Goal: Transaction & Acquisition: Purchase product/service

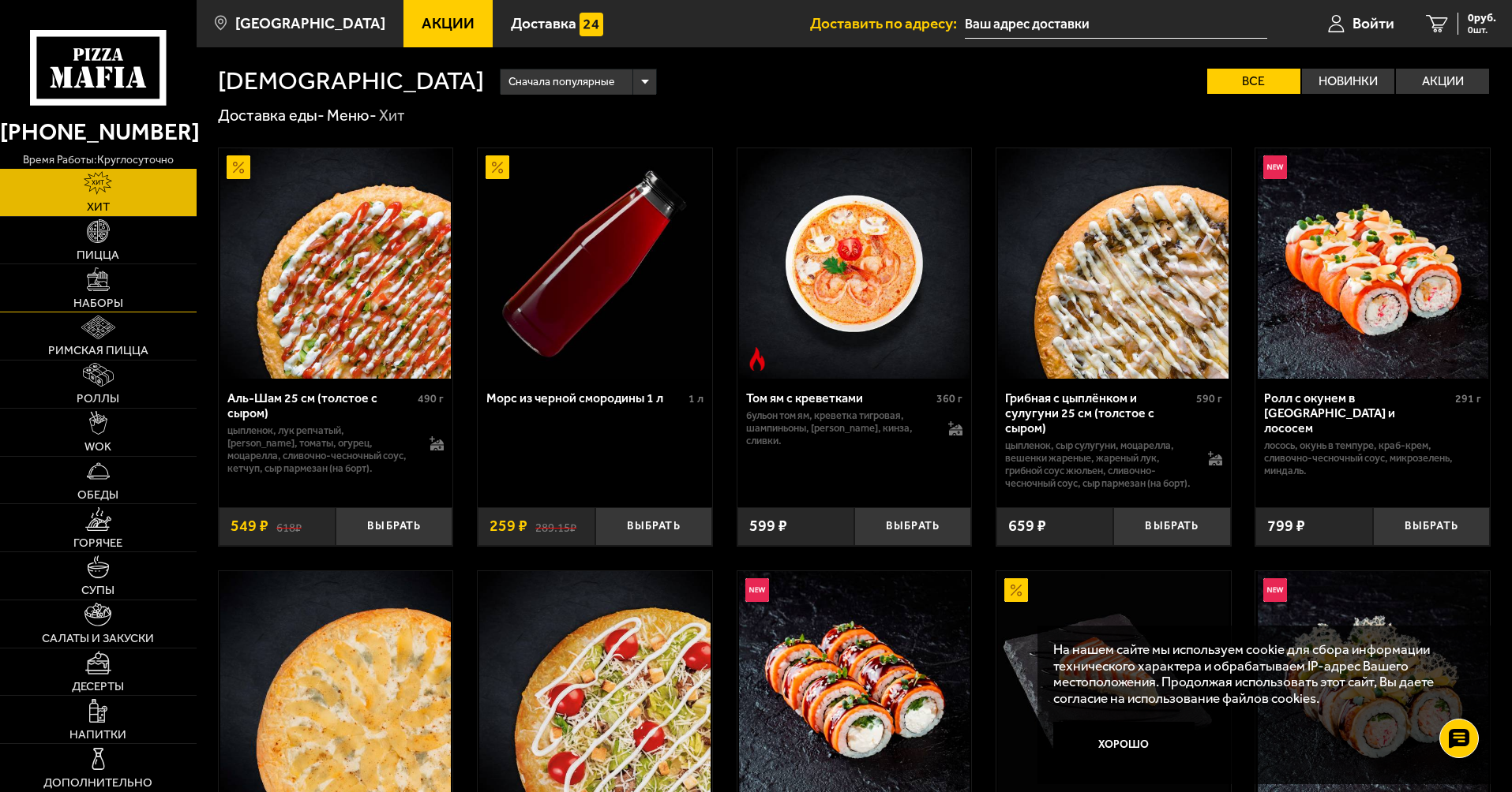
click at [118, 287] on link "Наборы" at bounding box center [98, 287] width 197 height 47
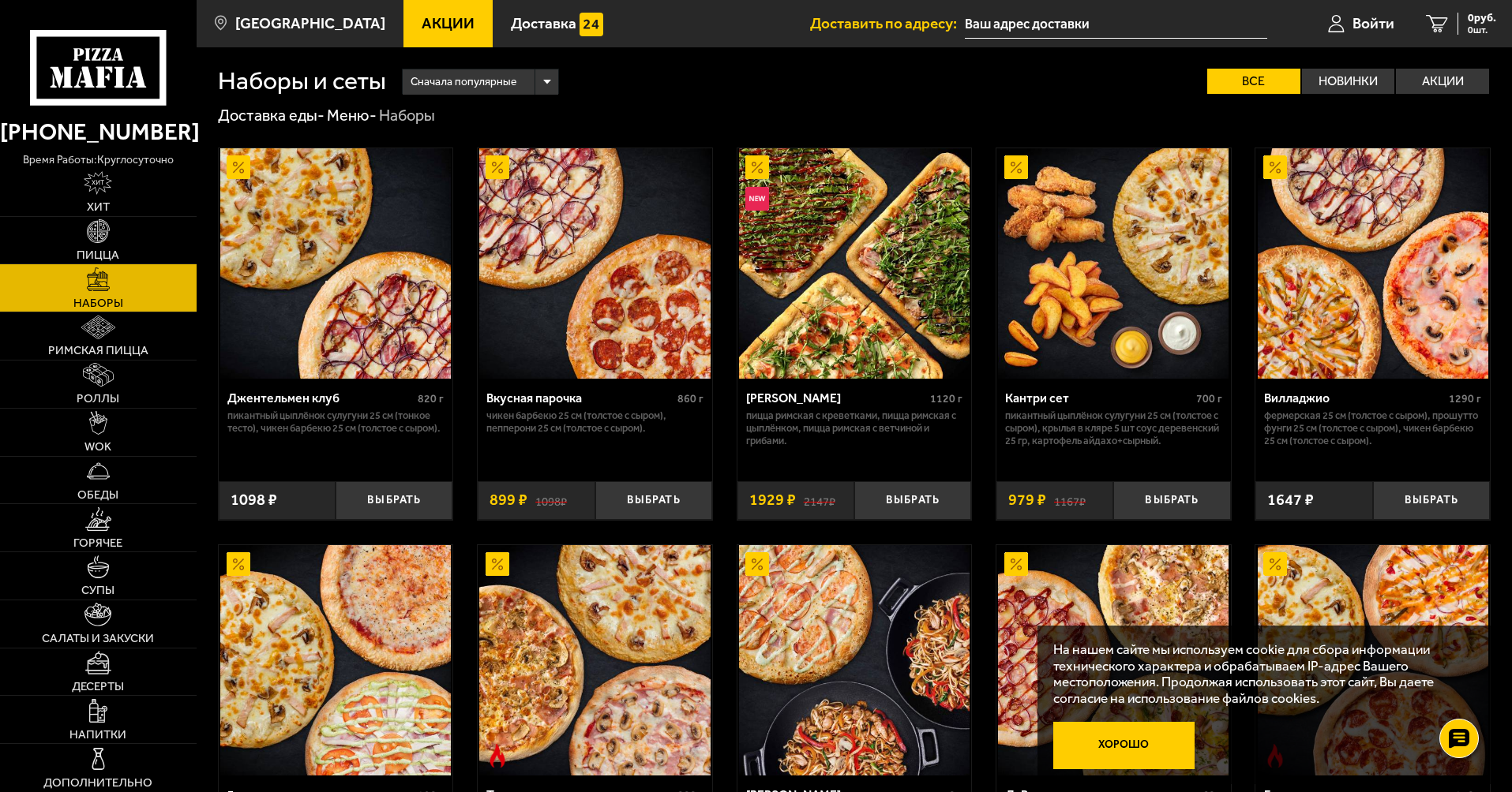
click at [1155, 739] on button "Хорошо" at bounding box center [1125, 745] width 142 height 47
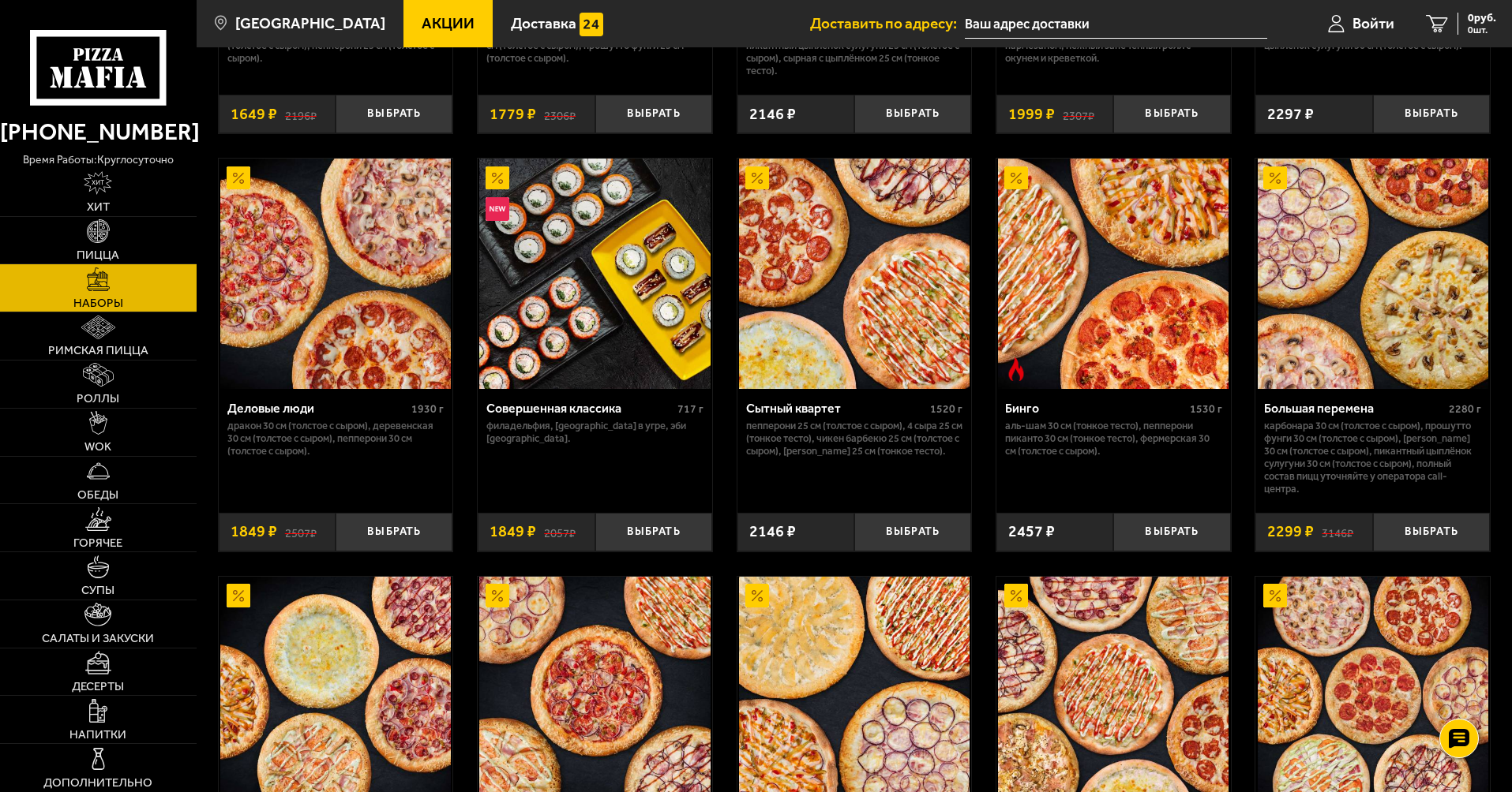
scroll to position [1561, 0]
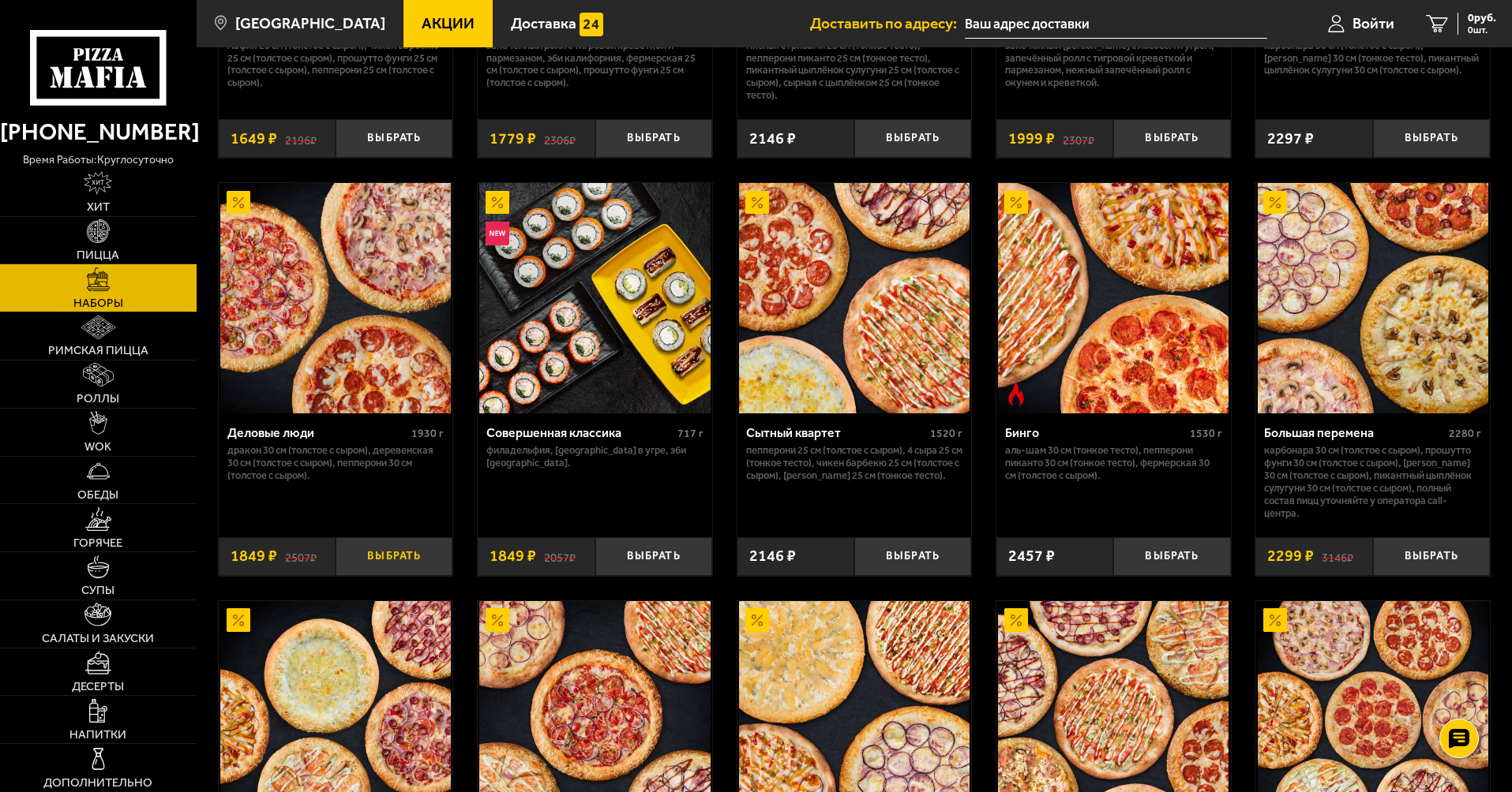
click at [407, 553] on button "Выбрать" at bounding box center [394, 557] width 117 height 38
click at [1452, 23] on span "1849 руб." at bounding box center [1472, 18] width 47 height 11
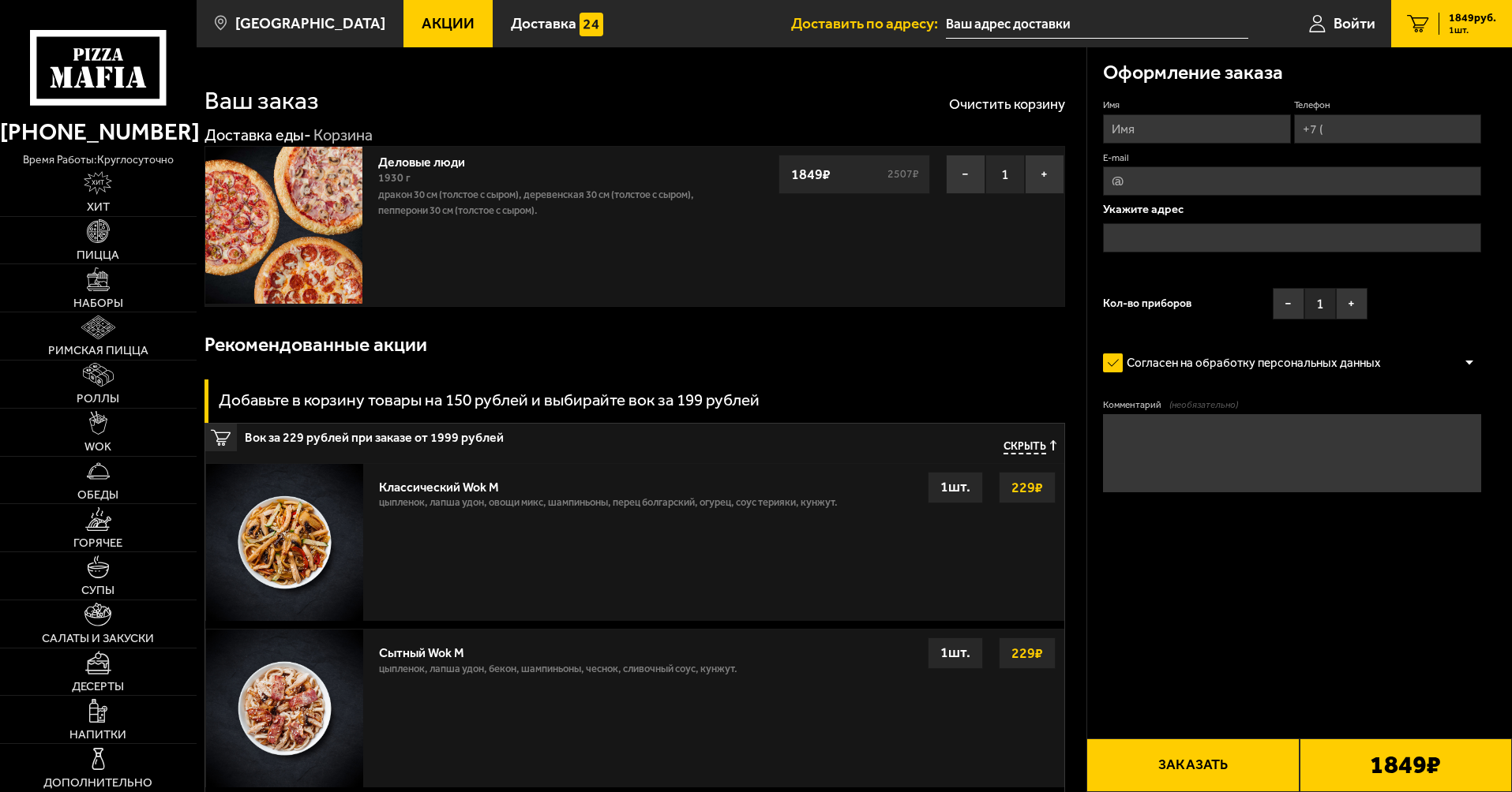
click at [411, 163] on link "Деловые люди" at bounding box center [429, 159] width 102 height 20
click at [315, 201] on img at bounding box center [283, 225] width 157 height 157
click at [410, 170] on div "1930 г" at bounding box center [553, 178] width 351 height 18
